Goal: Transaction & Acquisition: Purchase product/service

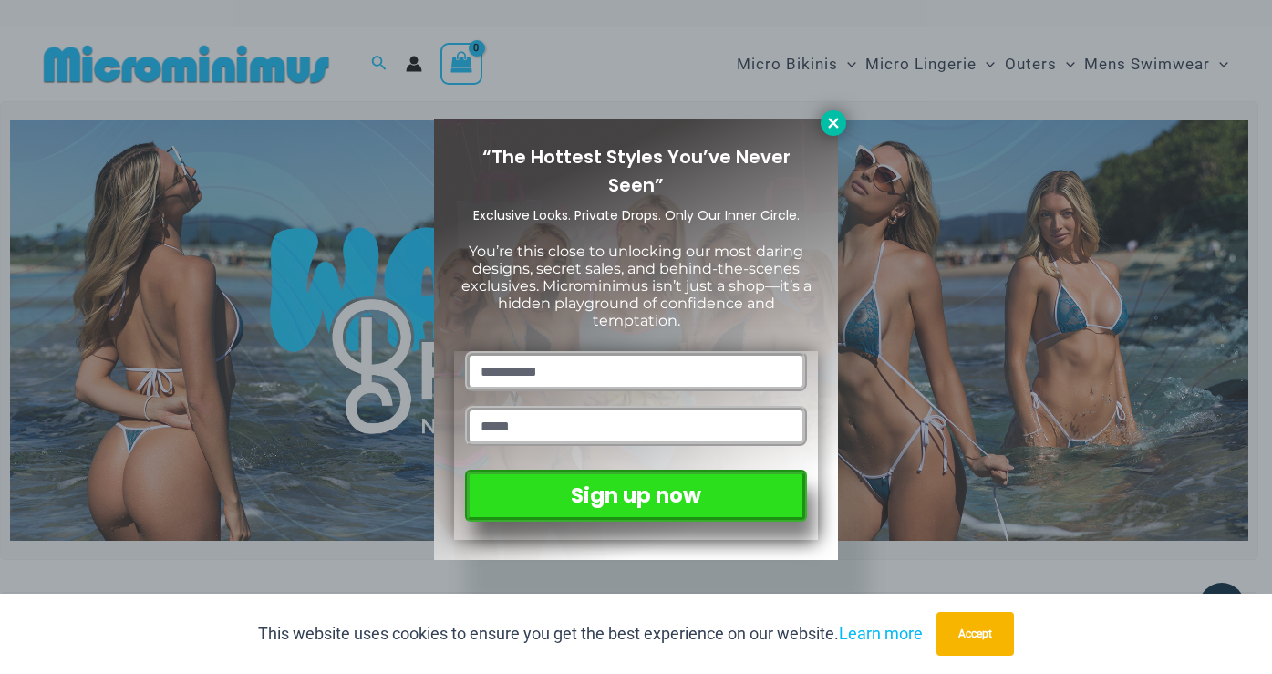
click at [831, 125] on icon at bounding box center [833, 123] width 10 height 10
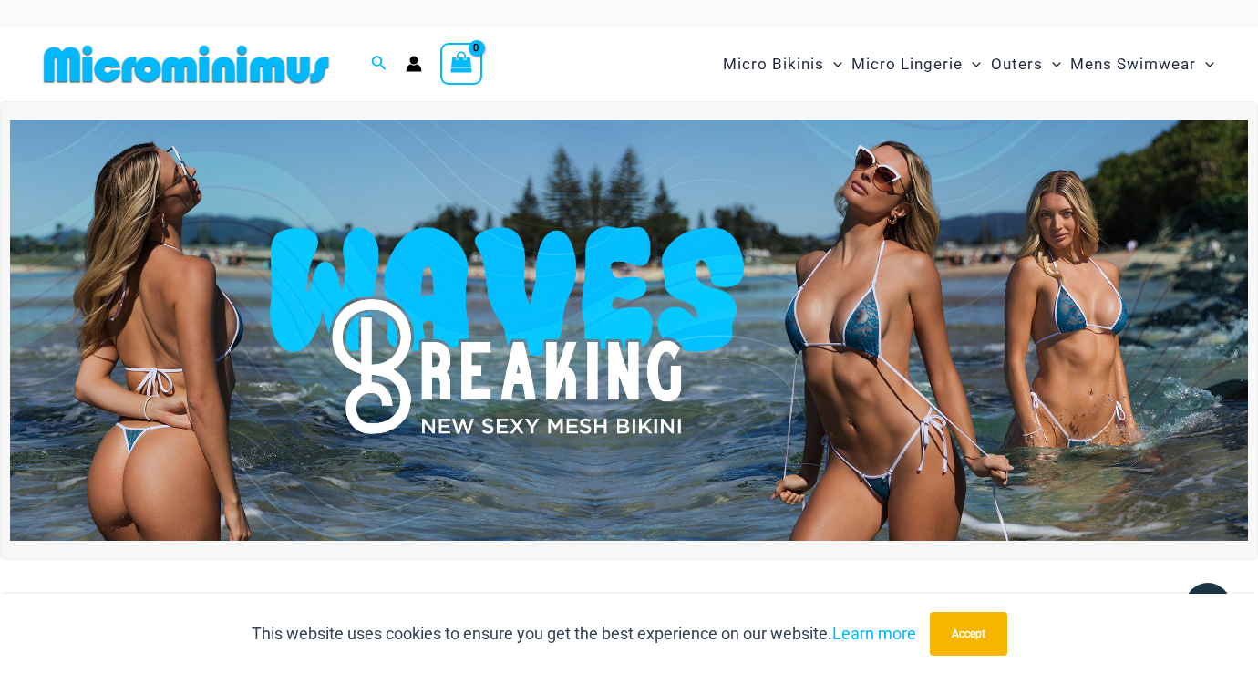
click at [899, 325] on img at bounding box center [629, 330] width 1238 height 421
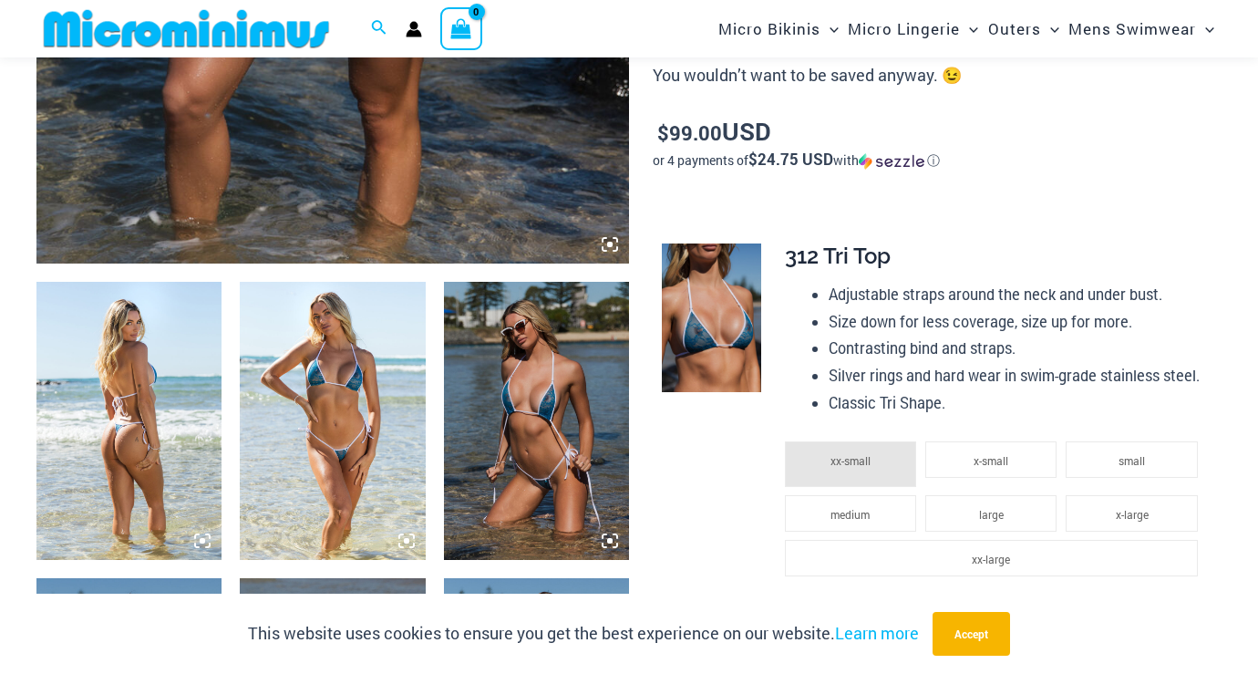
scroll to position [963, 0]
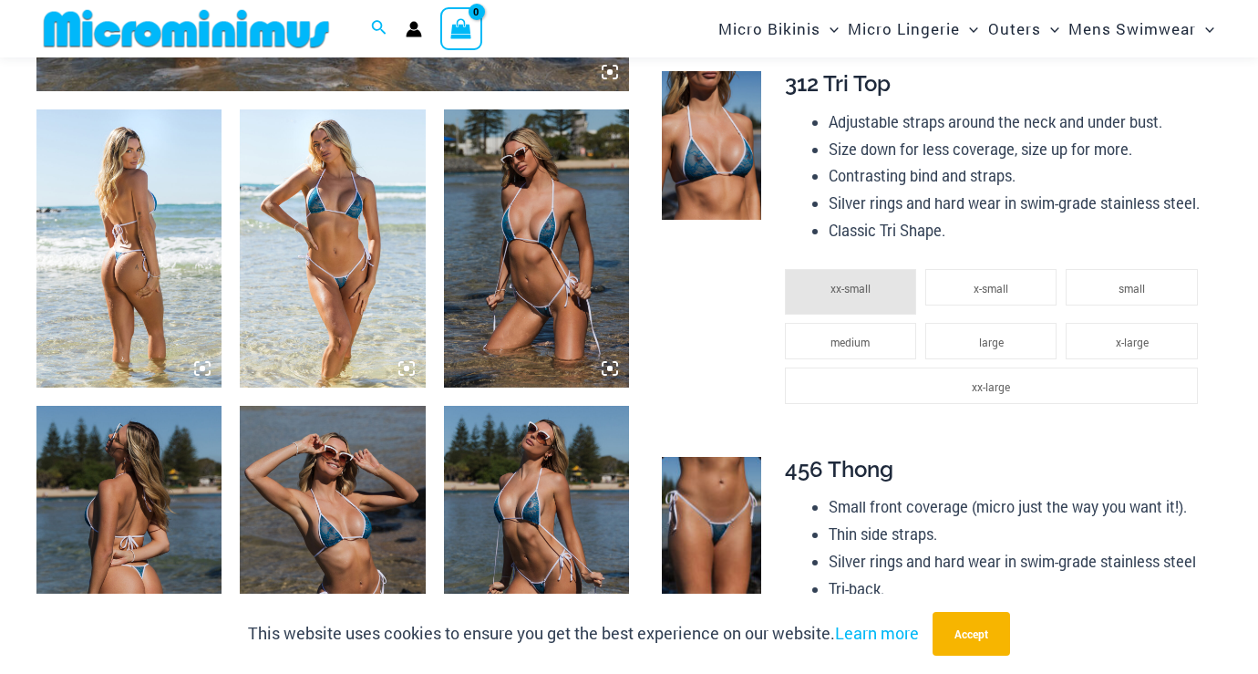
click at [347, 260] on img at bounding box center [332, 248] width 185 height 278
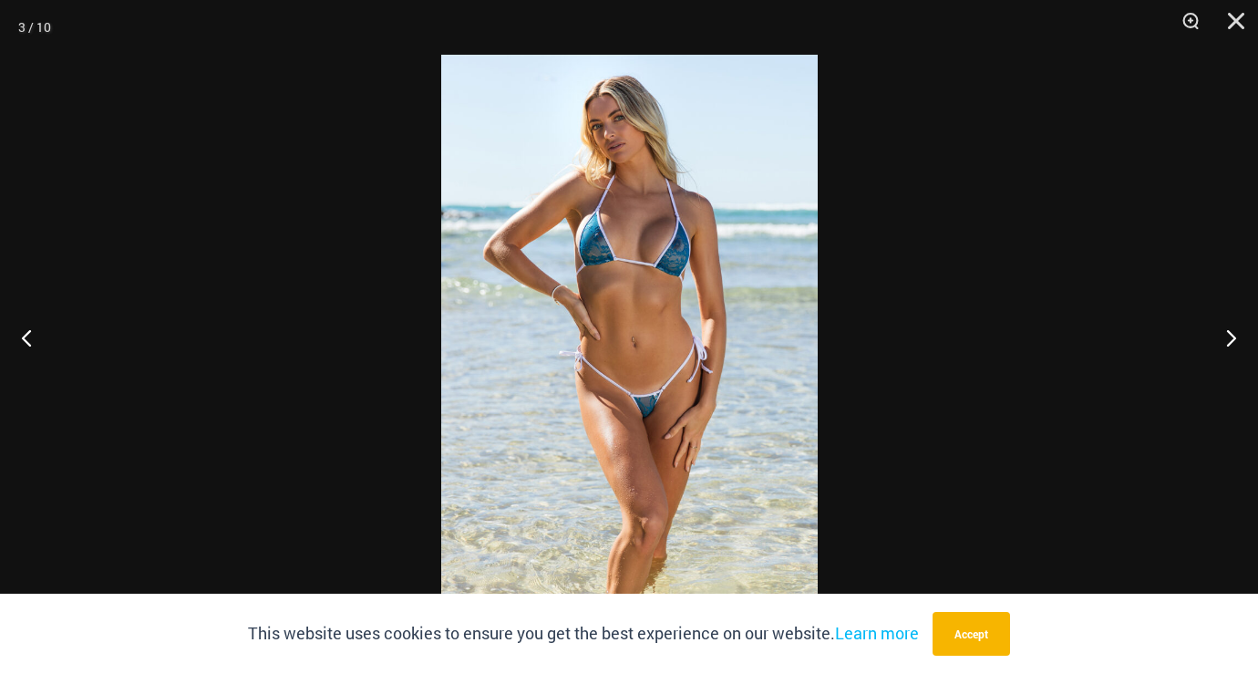
click at [647, 314] on img at bounding box center [629, 337] width 376 height 564
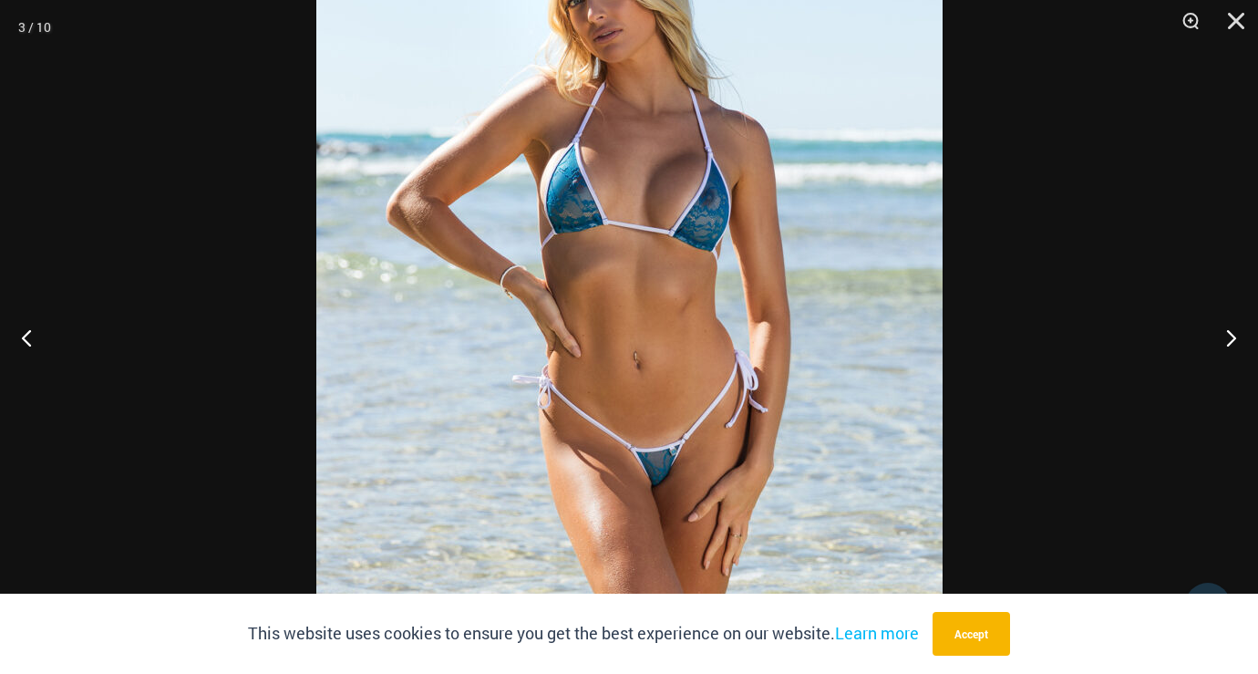
click at [647, 314] on img at bounding box center [629, 351] width 626 height 939
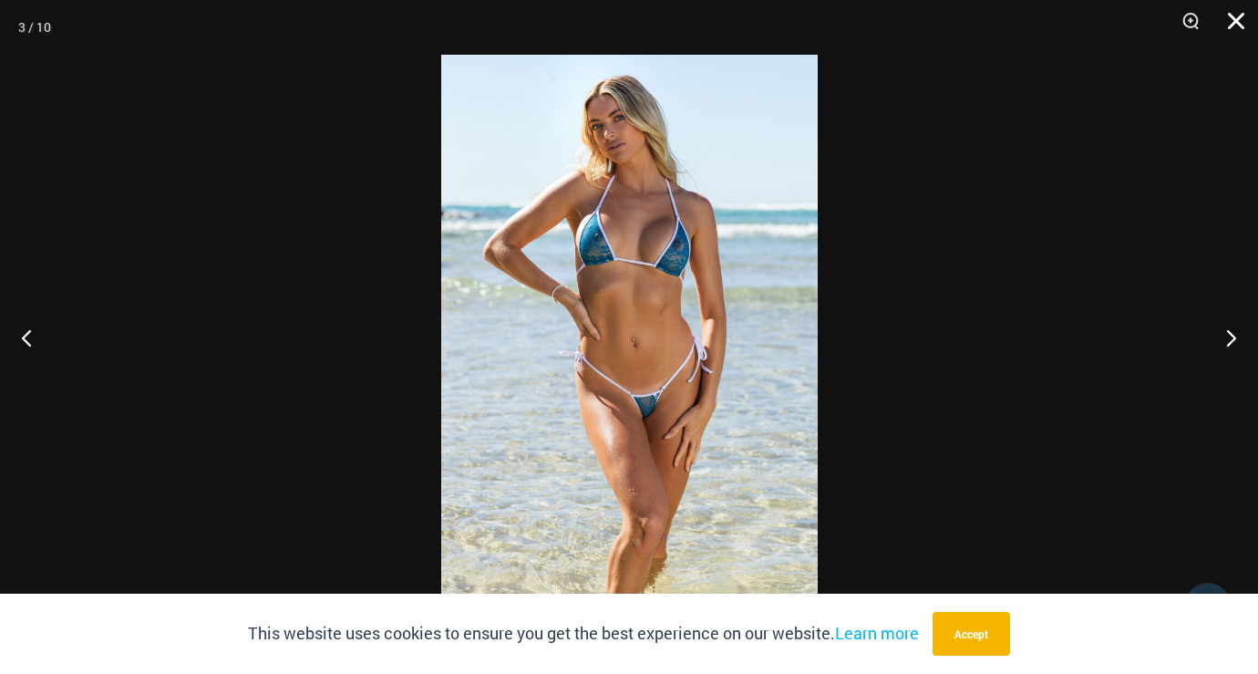
click at [1242, 26] on button "Close" at bounding box center [1230, 27] width 46 height 55
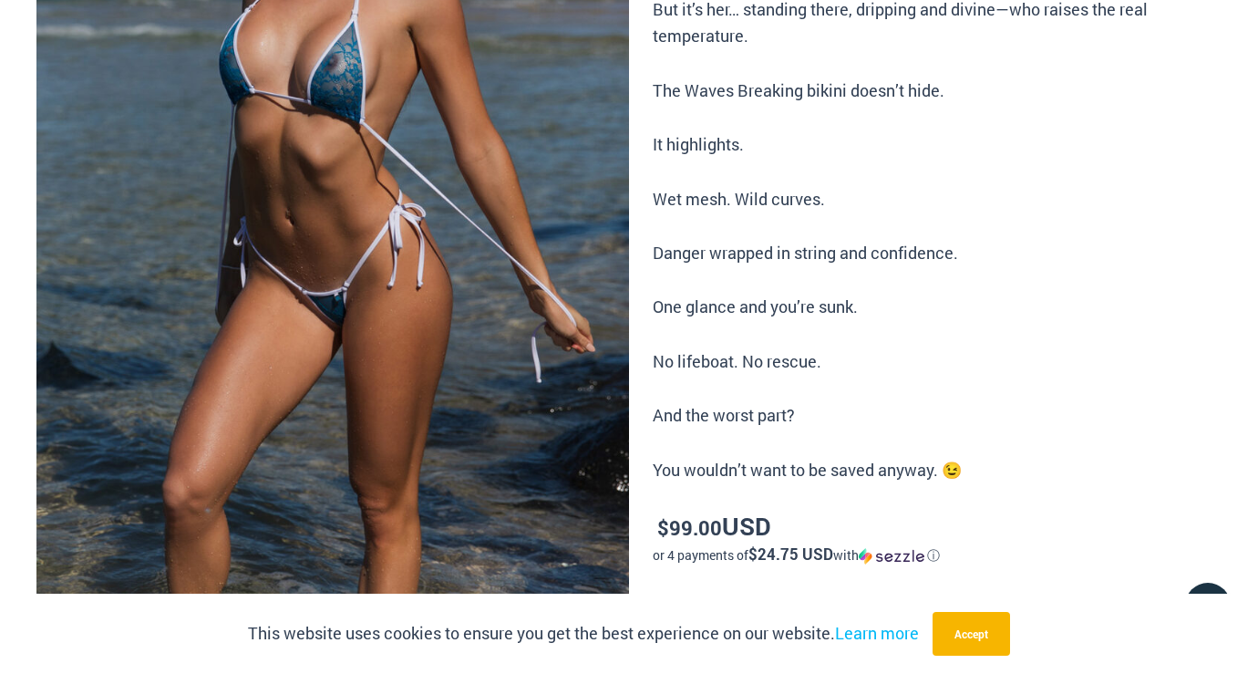
scroll to position [0, 0]
